Goal: Check status

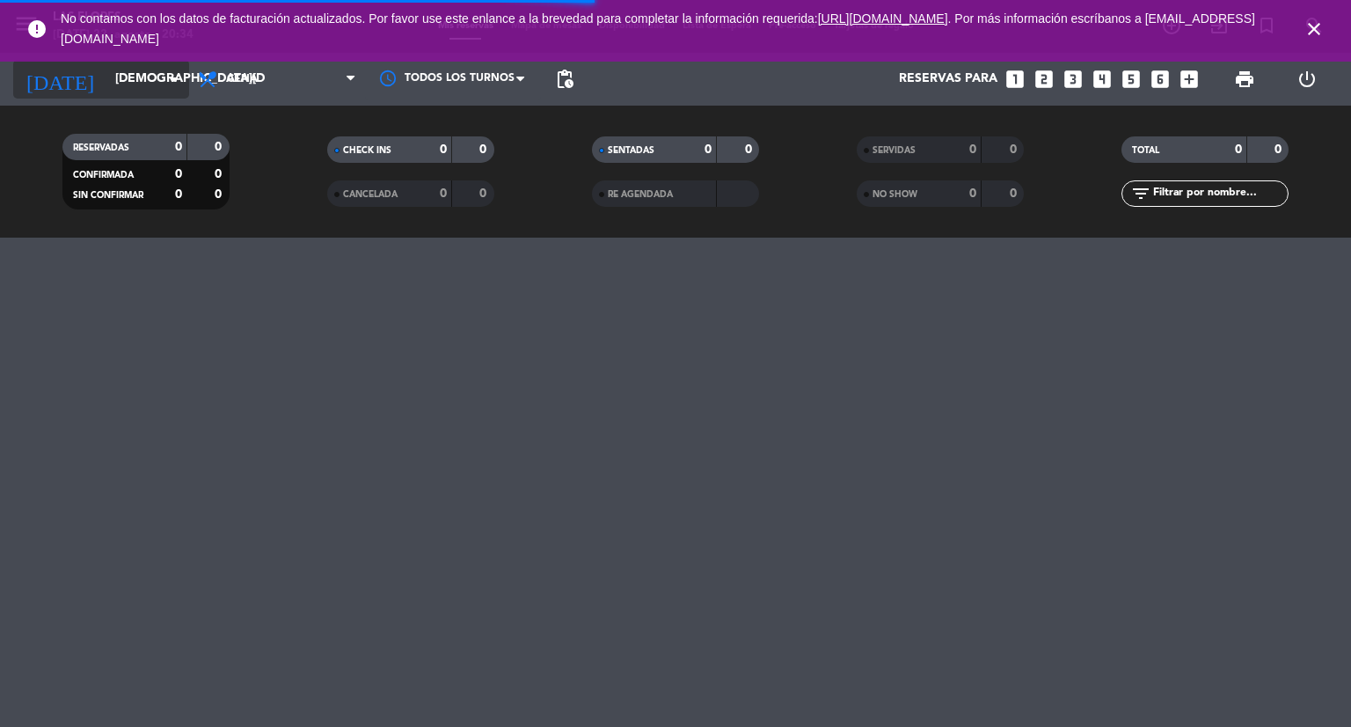
click at [172, 78] on icon "arrow_drop_down" at bounding box center [174, 79] width 21 height 21
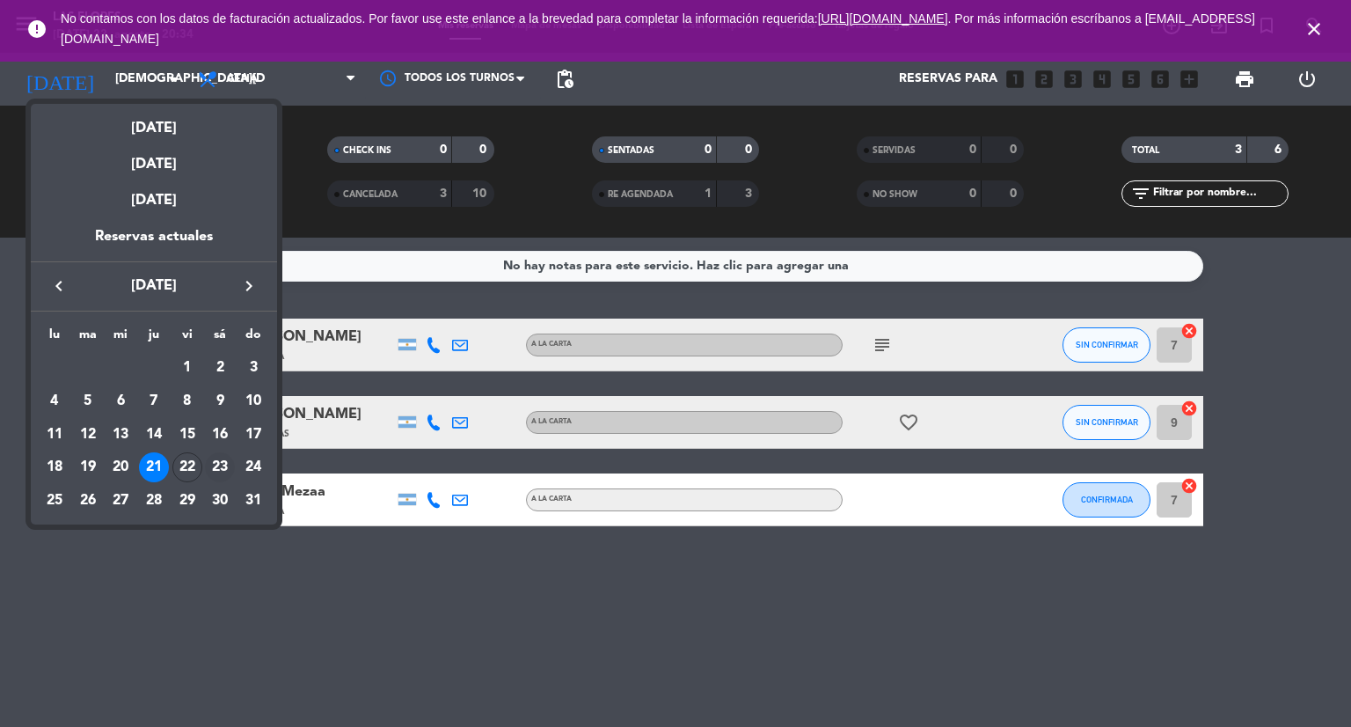
click at [224, 469] on div "23" at bounding box center [220, 467] width 30 height 30
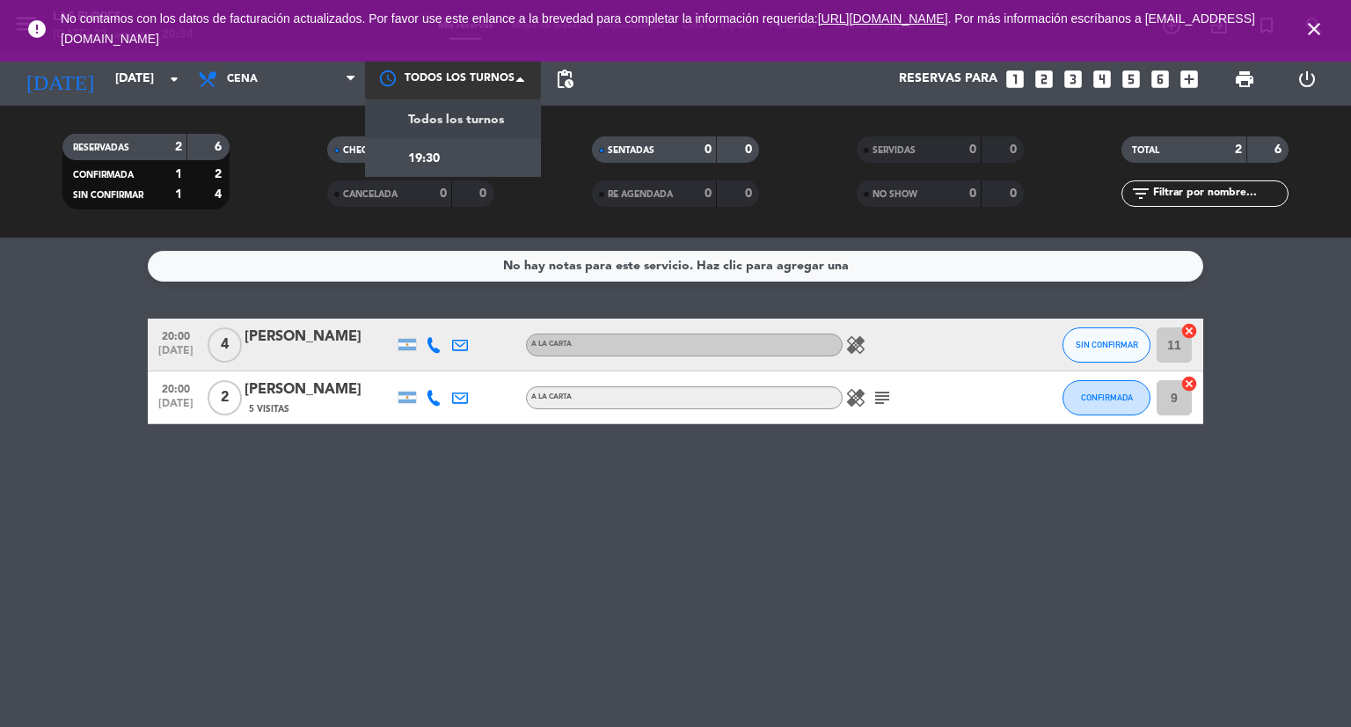
click at [504, 78] on div at bounding box center [453, 79] width 176 height 40
click at [493, 123] on span "Todos los turnos" at bounding box center [456, 120] width 96 height 20
click at [521, 75] on span at bounding box center [525, 81] width 18 height 18
click at [496, 106] on span "Todos los turnos" at bounding box center [456, 116] width 96 height 20
click at [522, 68] on div at bounding box center [453, 79] width 176 height 32
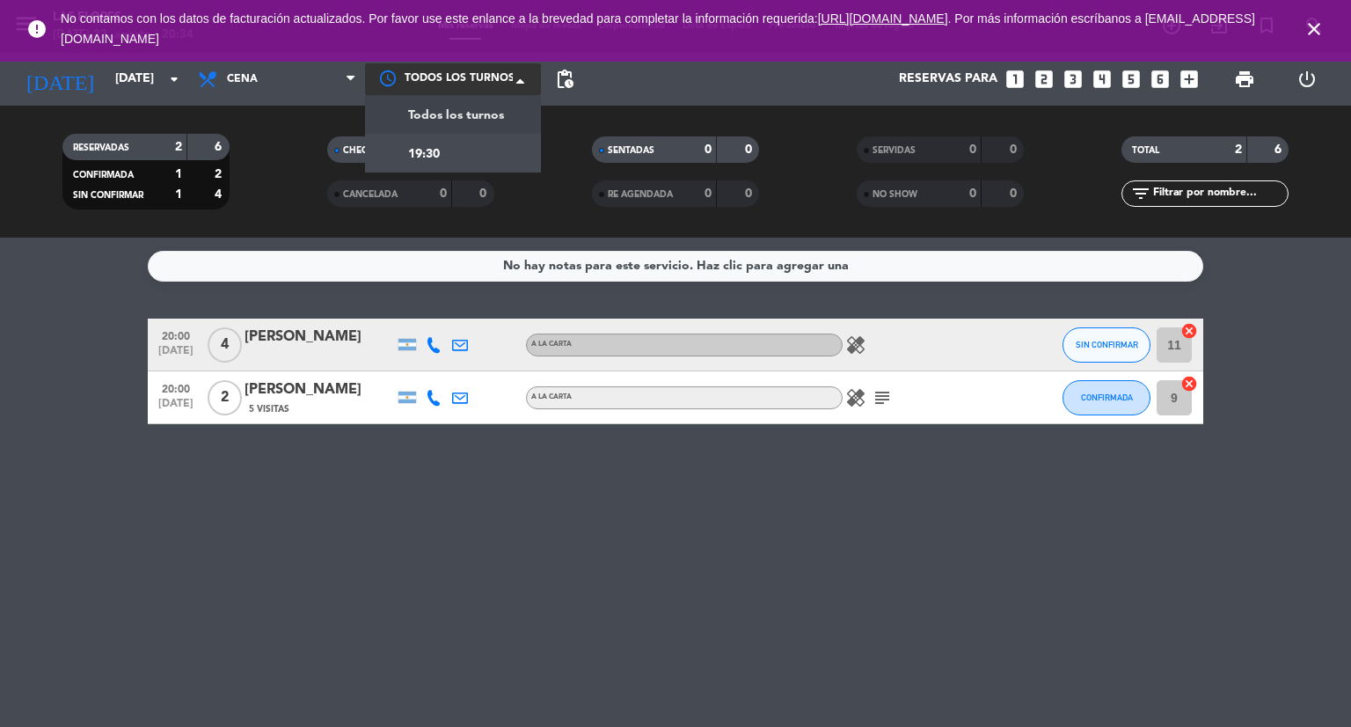
click at [489, 111] on span "Todos los turnos" at bounding box center [456, 116] width 96 height 20
click at [1319, 18] on icon "close" at bounding box center [1314, 28] width 21 height 21
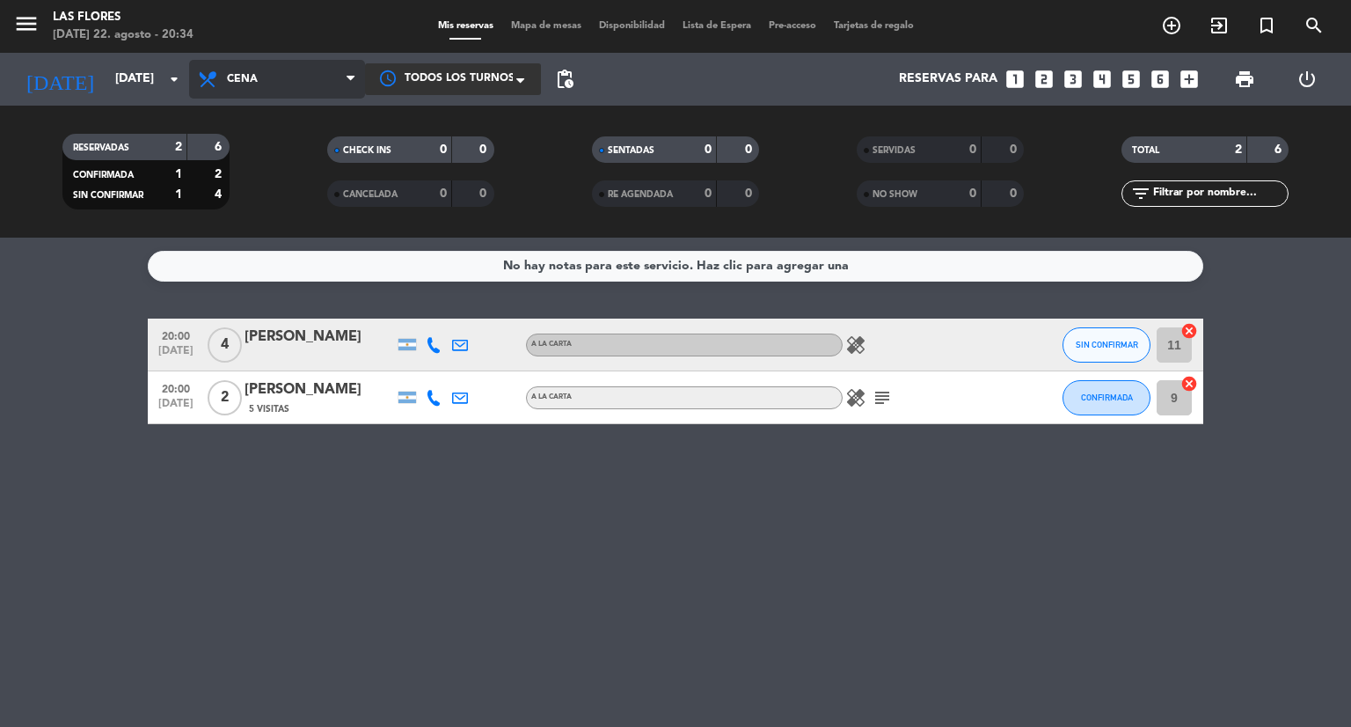
click at [281, 83] on span "Cena" at bounding box center [277, 79] width 176 height 39
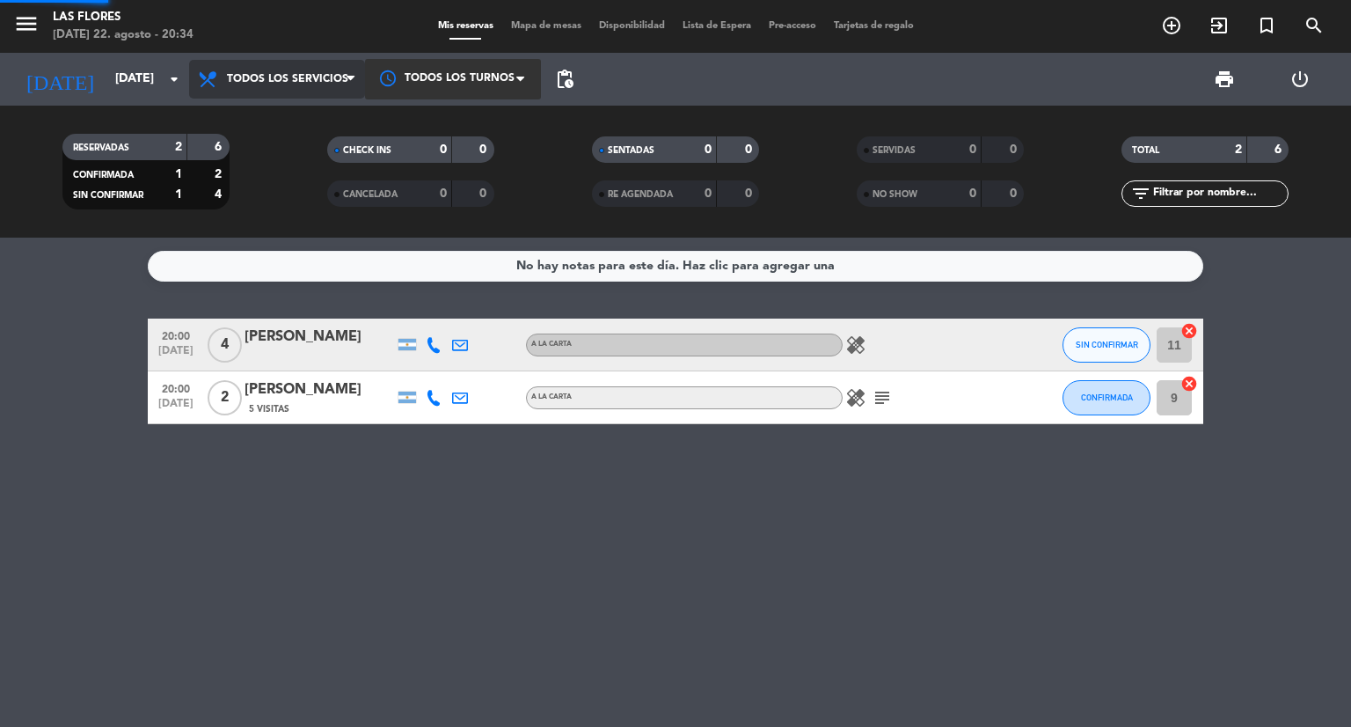
click at [274, 115] on div "menu Las [PERSON_NAME][DATE] 22. agosto - 20:34 Mis reservas Mapa de mesas Disp…" at bounding box center [675, 118] width 1351 height 237
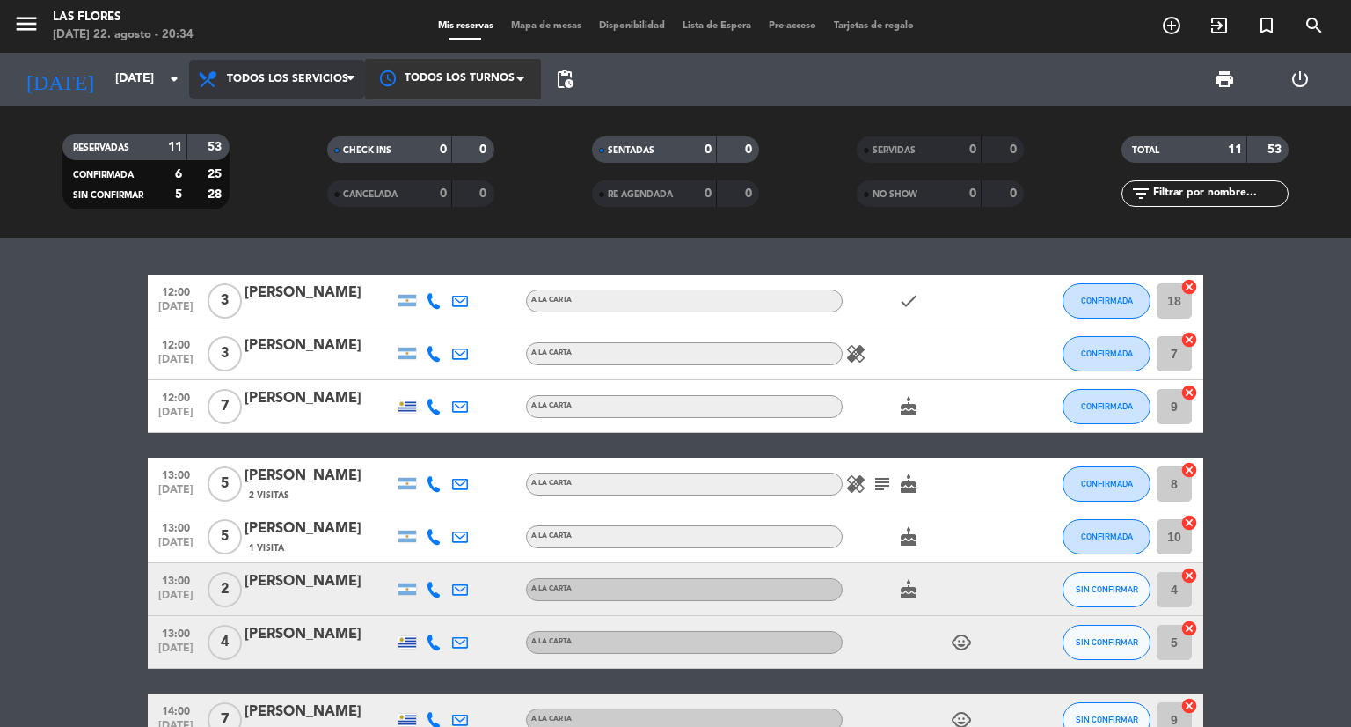
click at [332, 74] on span "Todos los servicios" at bounding box center [287, 79] width 121 height 12
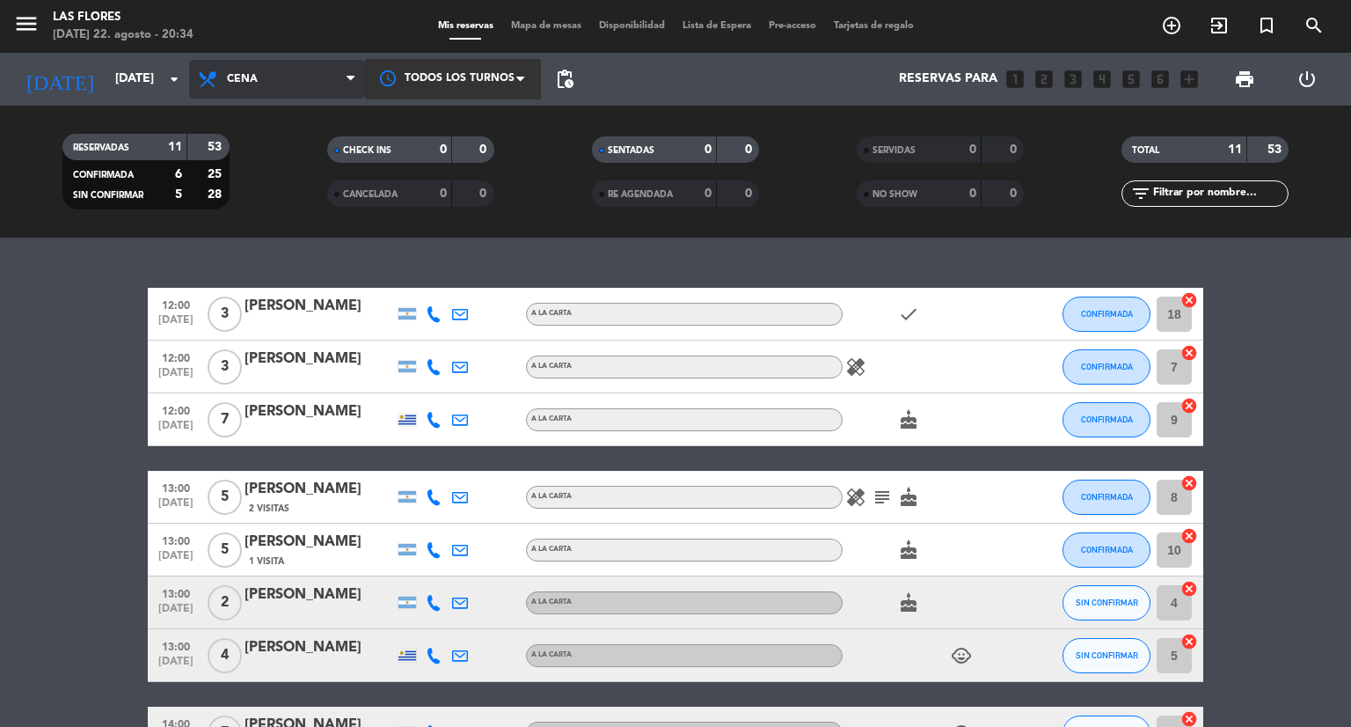
click at [286, 264] on ng-component "menu Las [PERSON_NAME][DATE] 22. agosto - 20:34 Mis reservas Mapa de mesas Disp…" at bounding box center [675, 363] width 1351 height 727
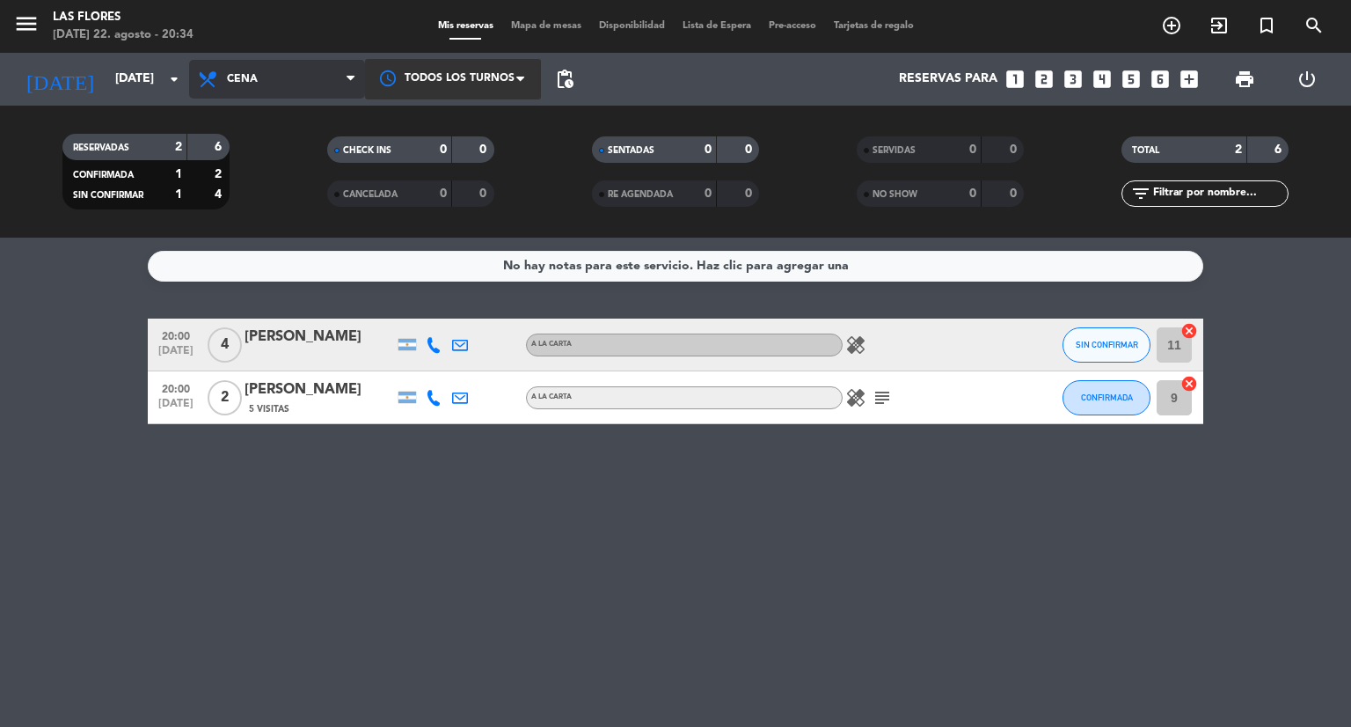
click at [284, 93] on span "Cena" at bounding box center [277, 79] width 176 height 39
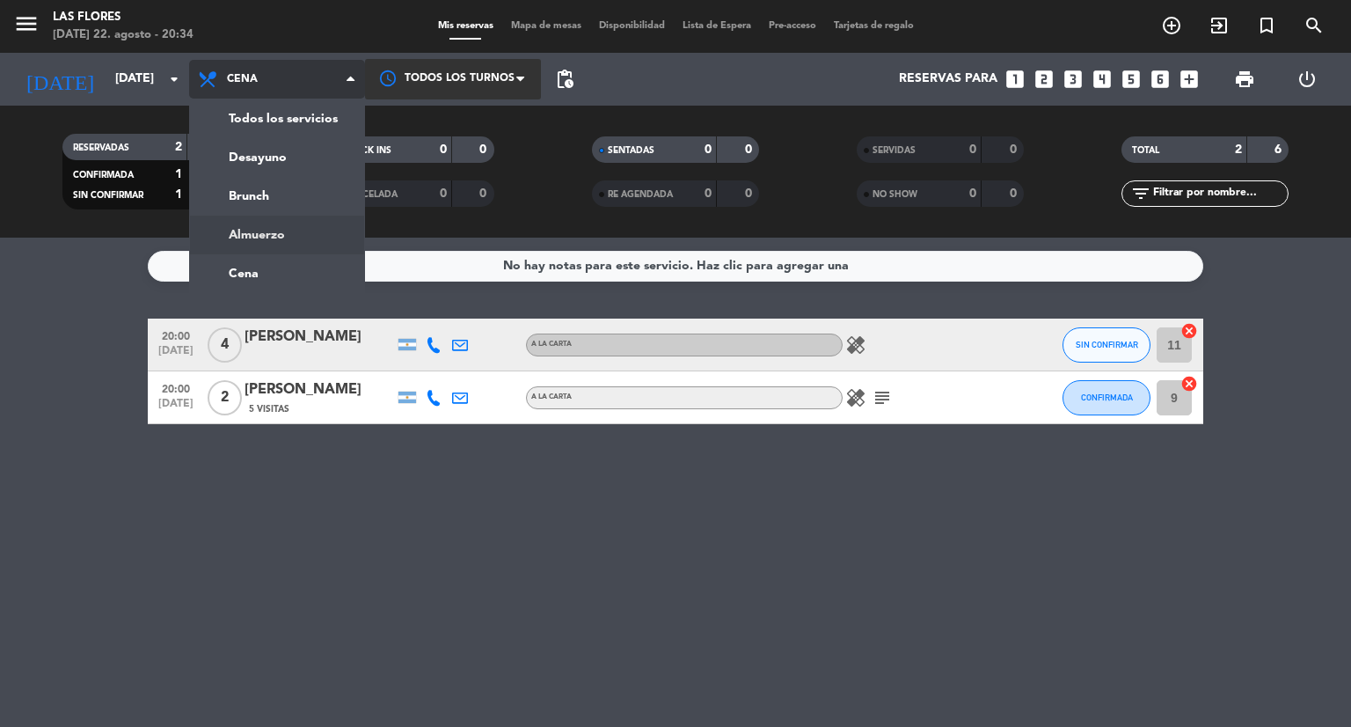
click at [281, 226] on div "menu Las [PERSON_NAME][DATE] 22. agosto - 20:34 Mis reservas Mapa de mesas Disp…" at bounding box center [675, 118] width 1351 height 237
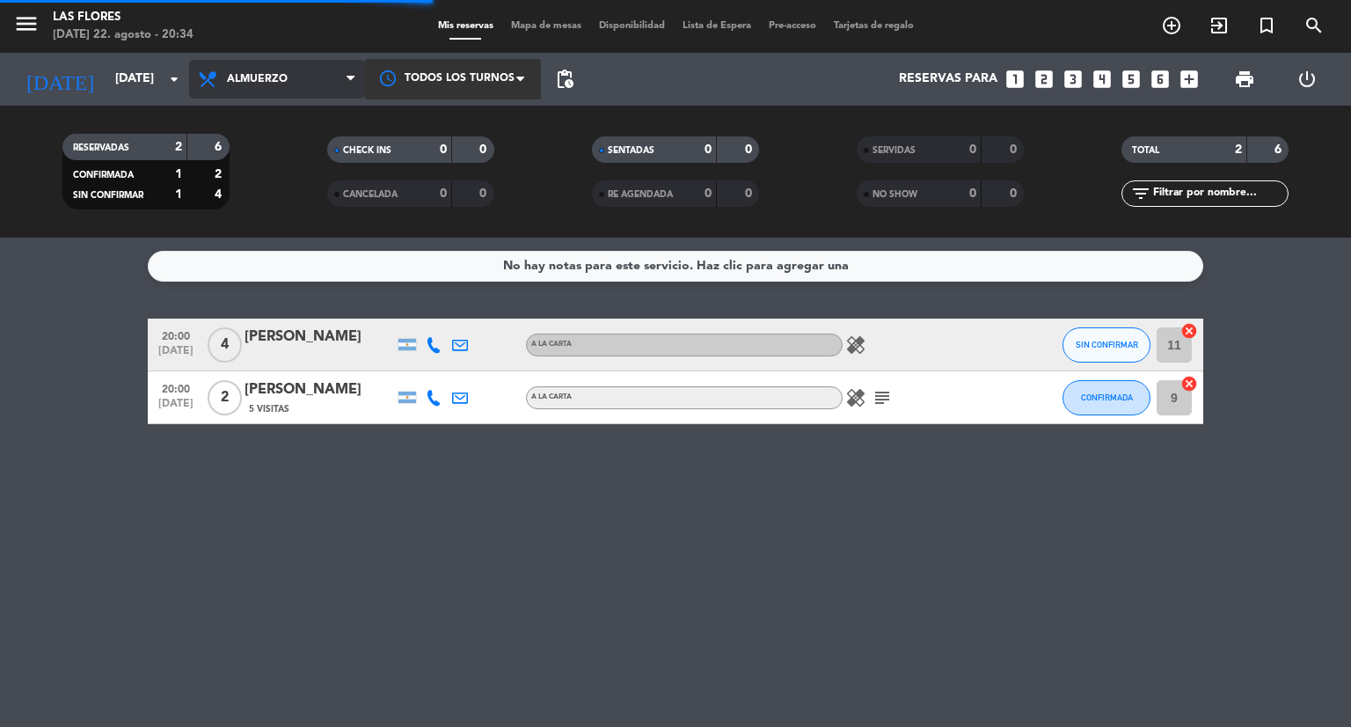
click at [281, 226] on div "RESERVADAS 2 6 CONFIRMADA 1 2 SIN CONFIRMAR 1 4 CHECK INS 0 0 CANCELADA 0 0 SEN…" at bounding box center [675, 172] width 1351 height 132
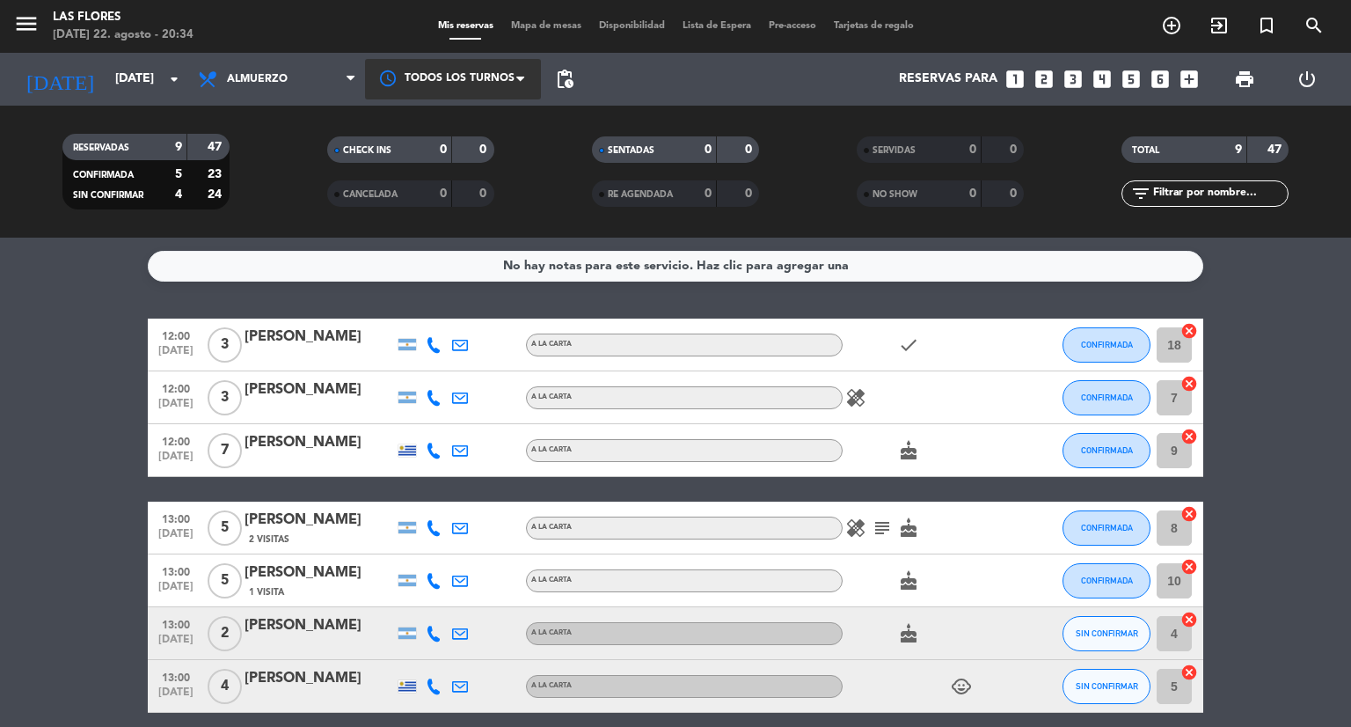
click at [20, 451] on bookings-row "12:00 [DATE] 3 [PERSON_NAME] A LA CARTA check CONFIRMADA 18 cancel 12:00 [DATE]…" at bounding box center [675, 580] width 1351 height 524
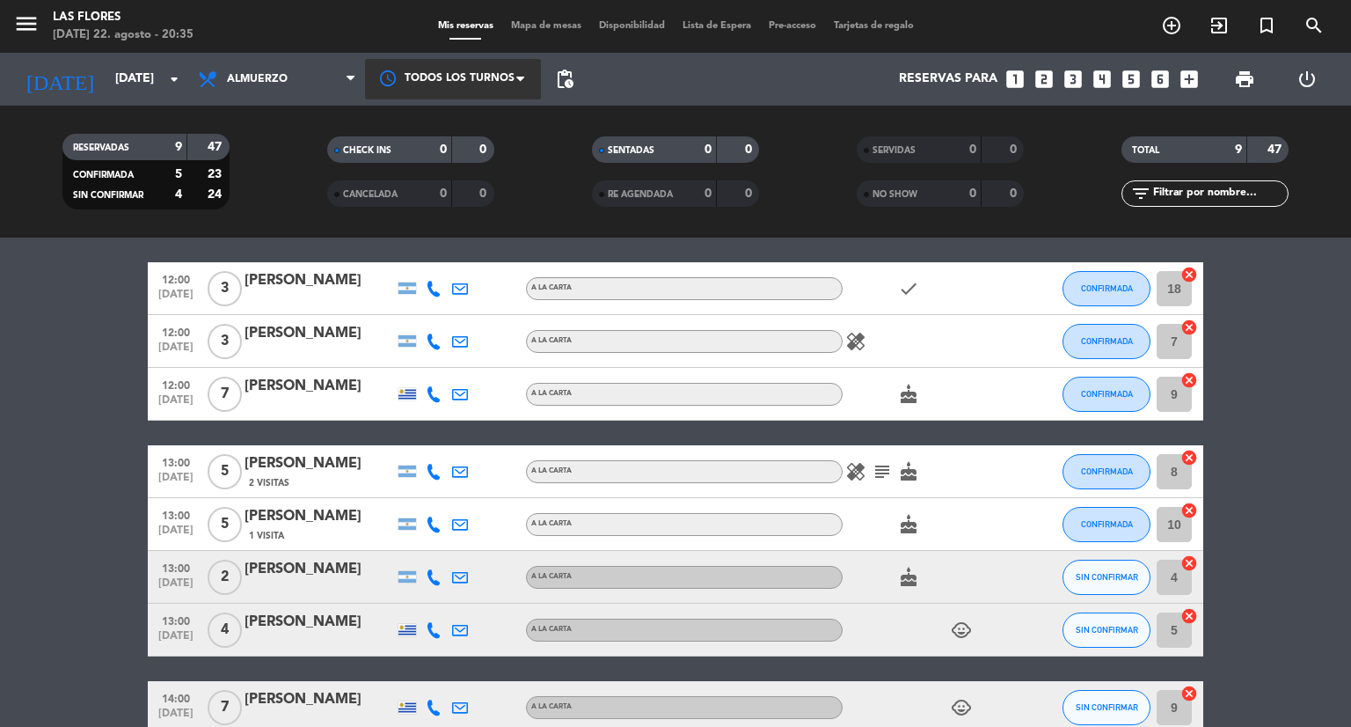
scroll to position [52, 0]
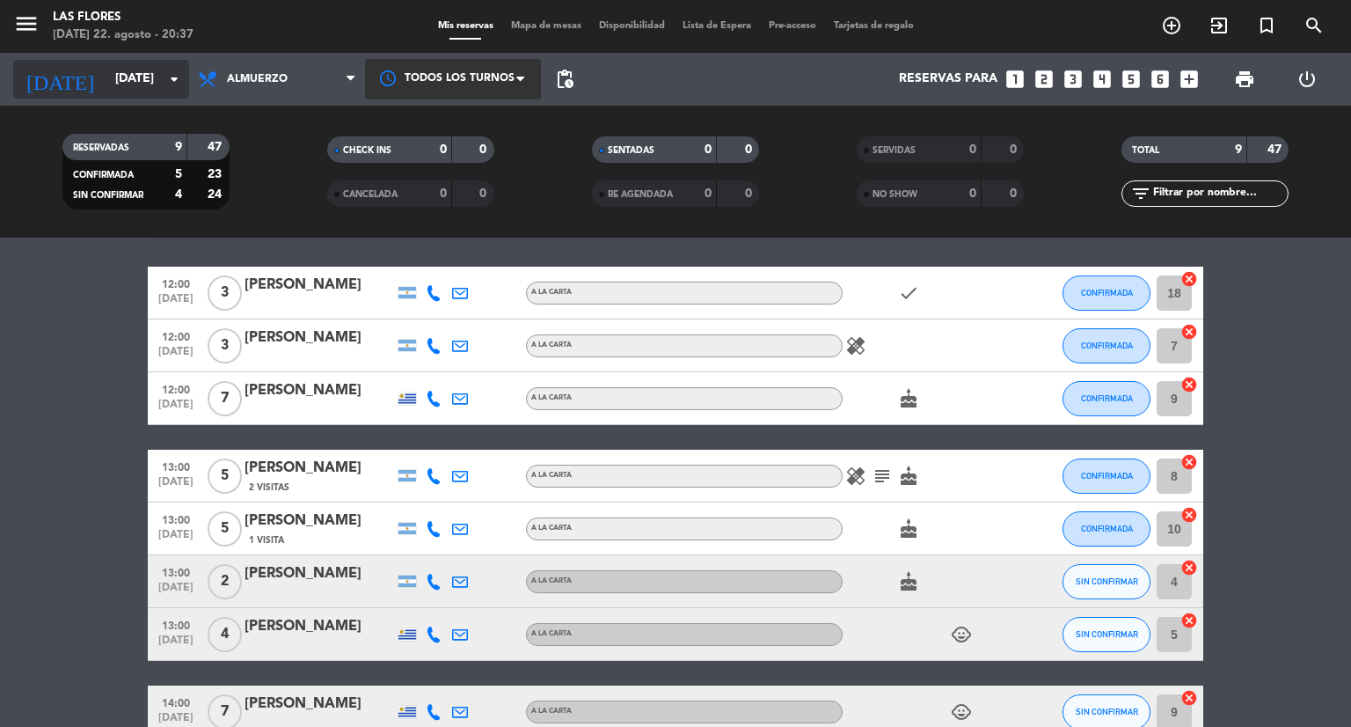
click at [129, 96] on div "[DATE] [DATE] arrow_drop_down" at bounding box center [101, 79] width 176 height 39
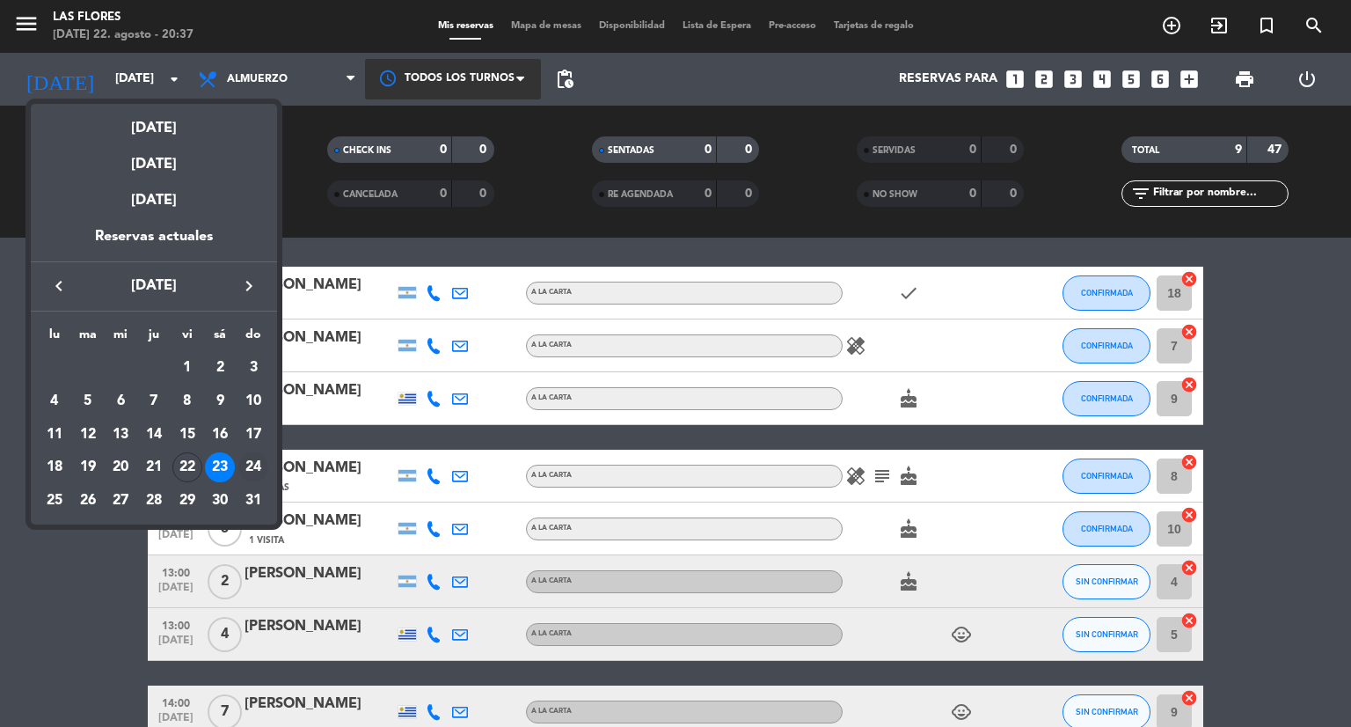
click at [246, 455] on div "24" at bounding box center [253, 467] width 30 height 30
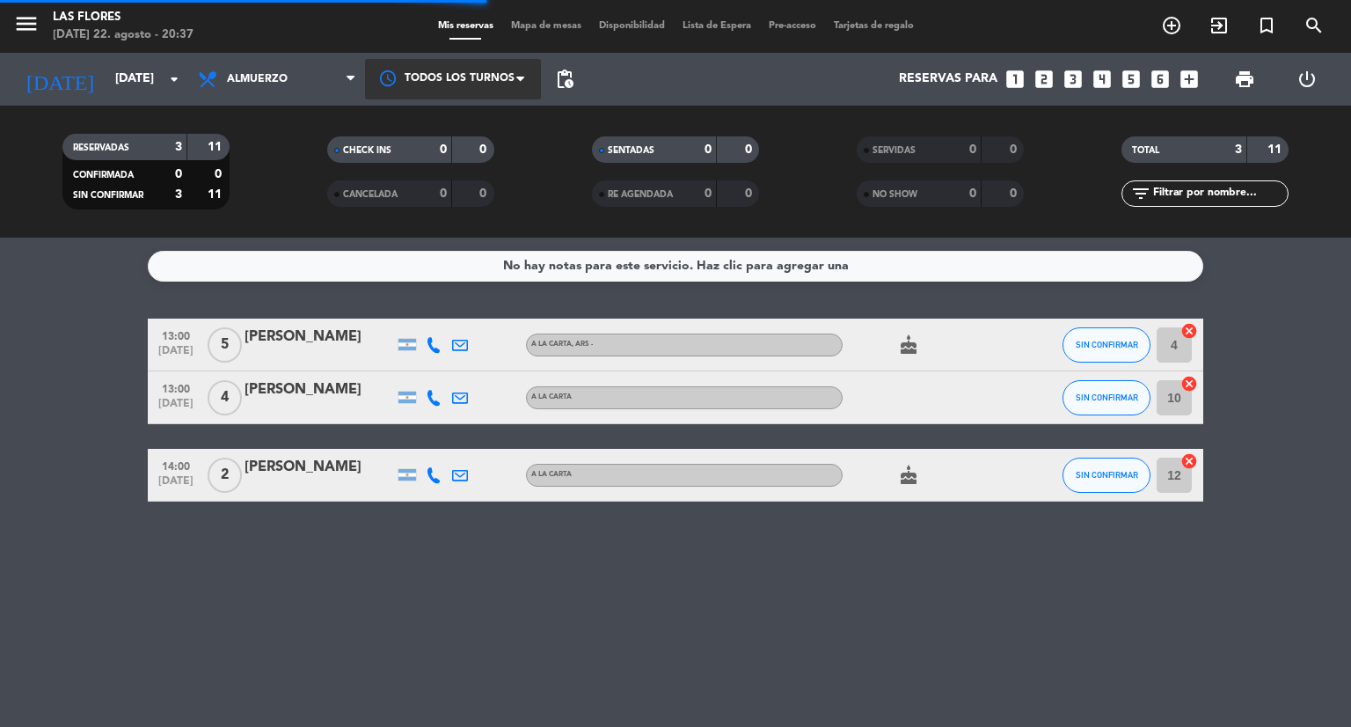
scroll to position [0, 0]
click at [310, 65] on span "Almuerzo" at bounding box center [277, 79] width 176 height 39
click at [167, 86] on icon "arrow_drop_down" at bounding box center [174, 79] width 21 height 21
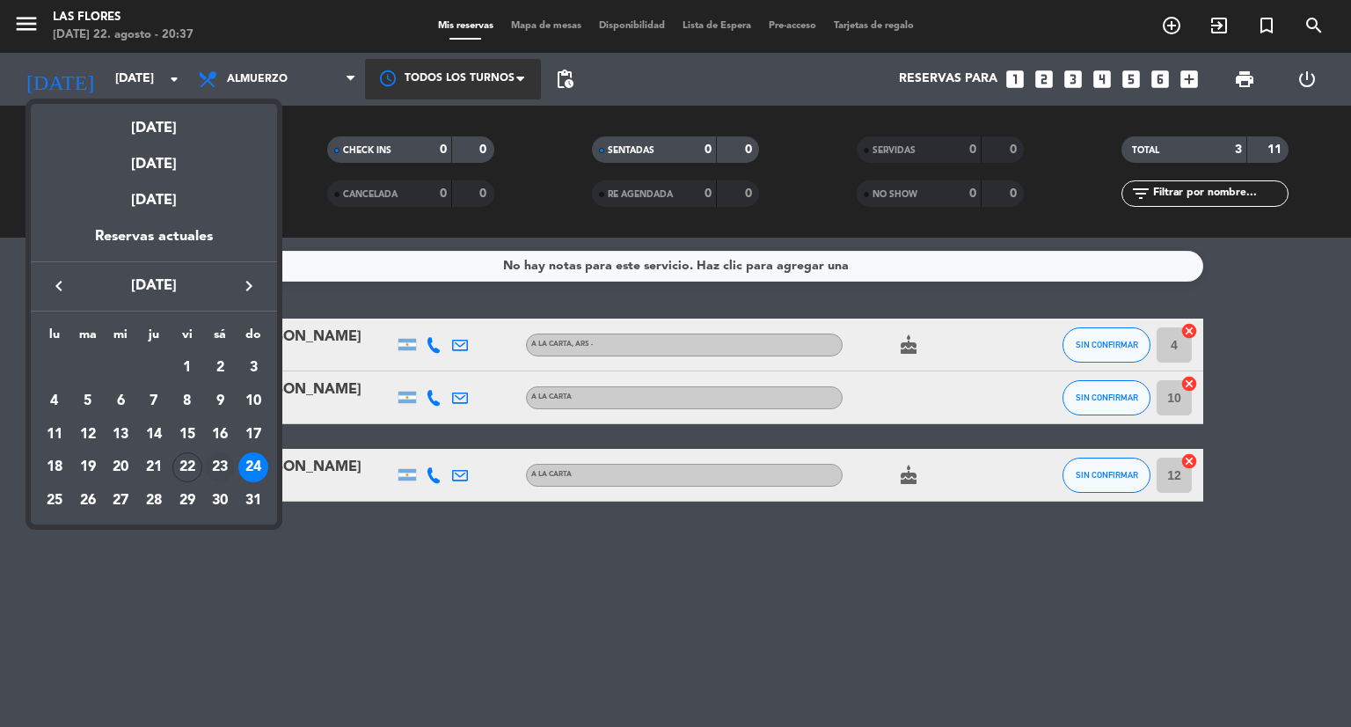
click at [229, 462] on div "23" at bounding box center [220, 467] width 30 height 30
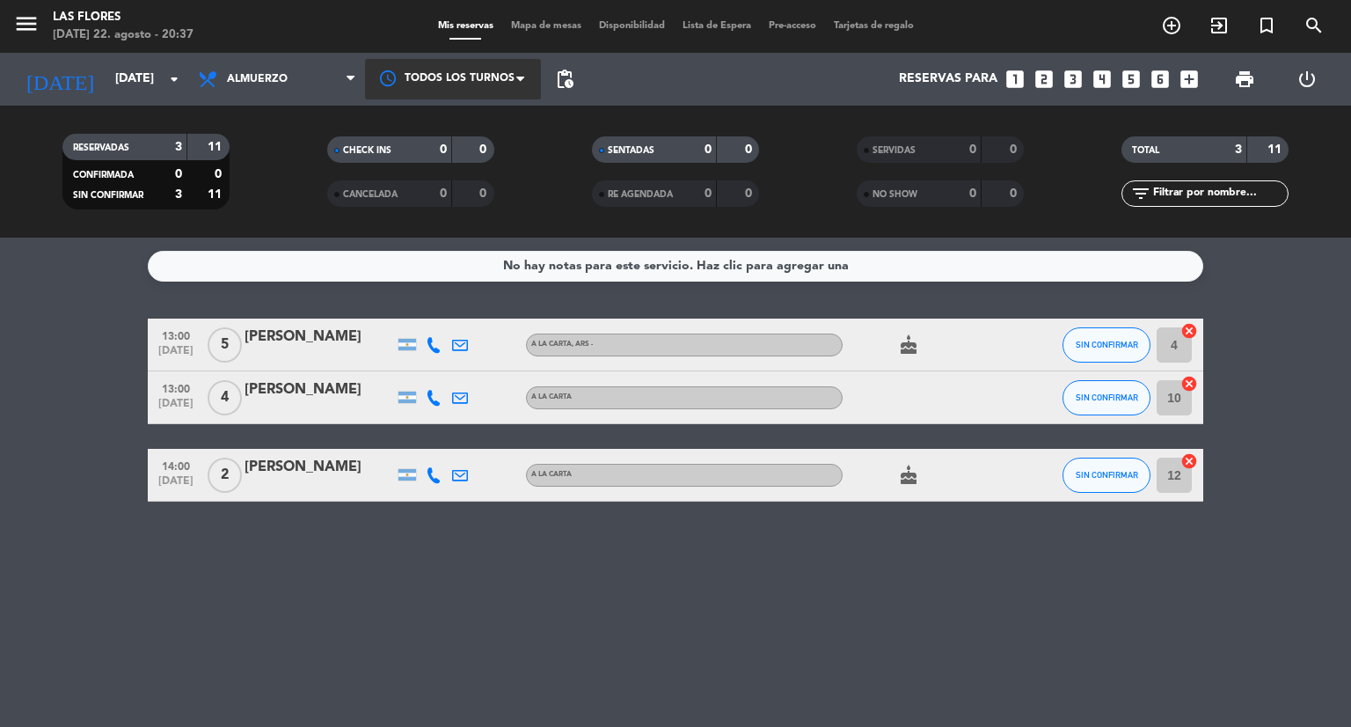
type input "[DATE]"
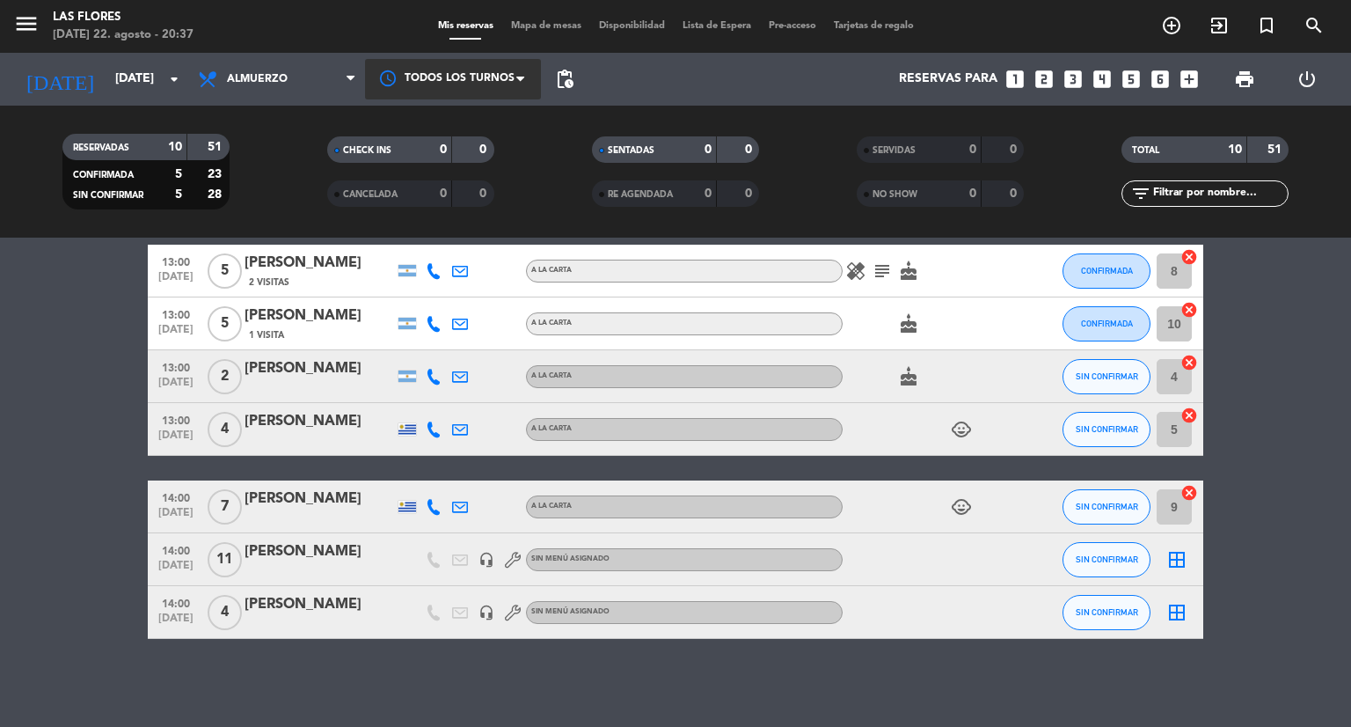
scroll to position [257, 0]
